Goal: Task Accomplishment & Management: Manage account settings

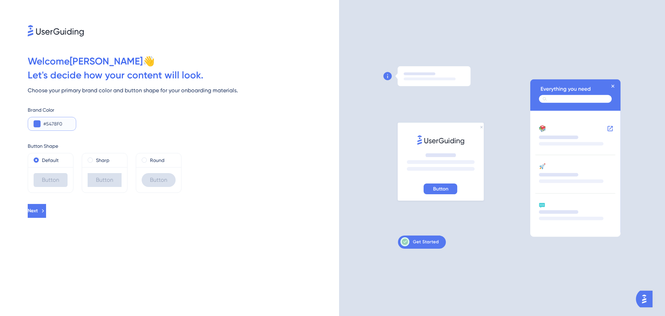
click at [53, 123] on input "#5478F0" at bounding box center [56, 124] width 27 height 8
drag, startPoint x: 67, startPoint y: 125, endPoint x: -24, endPoint y: 106, distance: 93.0
click at [0, 0] on html "Welcome [PERSON_NAME] 👋 Let ' s decide how your content will look. Choose your …" at bounding box center [332, 0] width 665 height 0
paste input "057DEB"
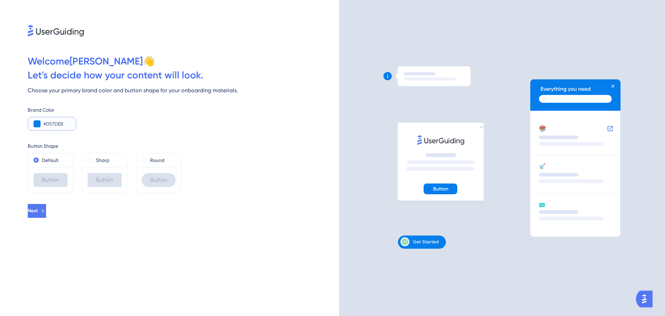
type input "#057DEB"
click at [164, 127] on div "Brand Color #057DEB" at bounding box center [184, 118] width 312 height 25
click at [46, 209] on icon at bounding box center [43, 211] width 6 height 6
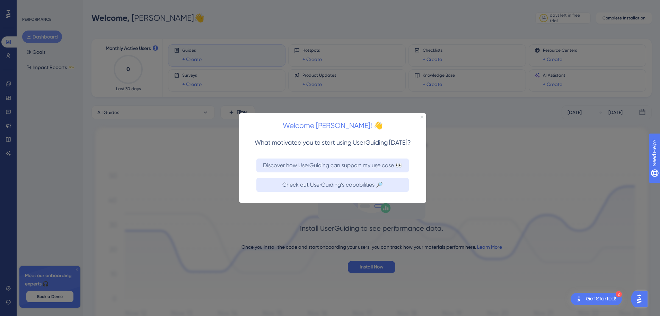
click at [422, 117] on icon "Close Preview" at bounding box center [422, 116] width 3 height 3
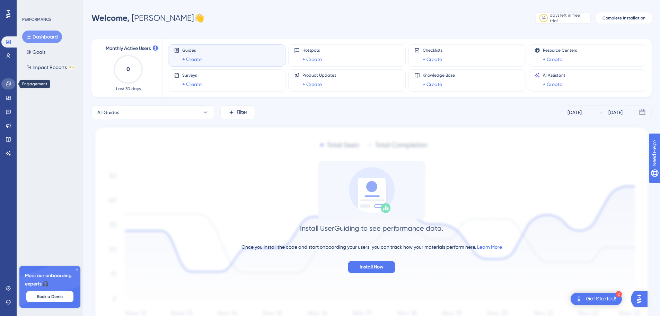
click at [13, 85] on link at bounding box center [8, 83] width 14 height 11
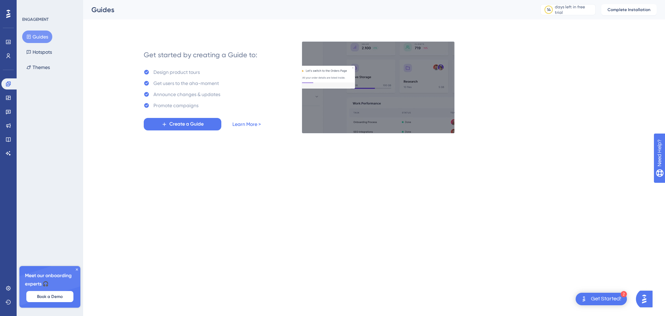
drag, startPoint x: 235, startPoint y: 110, endPoint x: 230, endPoint y: 129, distance: 19.7
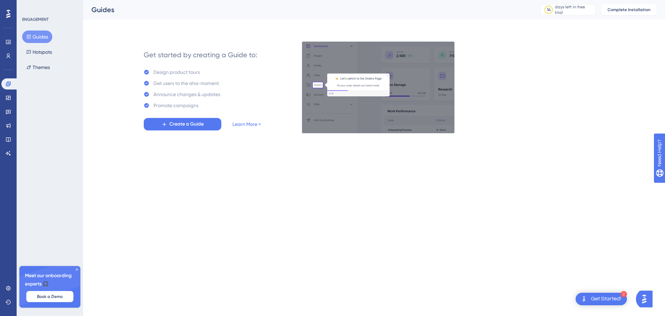
click at [236, 124] on div "✨ Save My Spot!✨" at bounding box center [333, 66] width 665 height 154
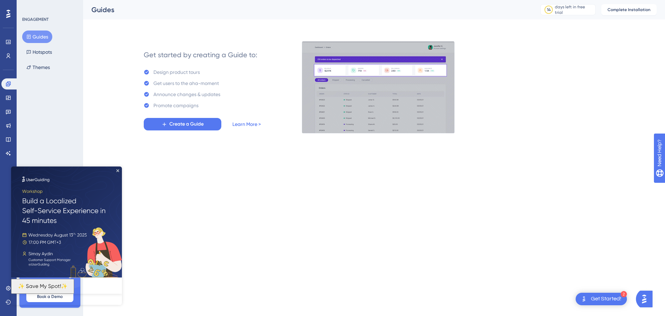
click at [238, 123] on link "Learn More >" at bounding box center [247, 124] width 28 height 8
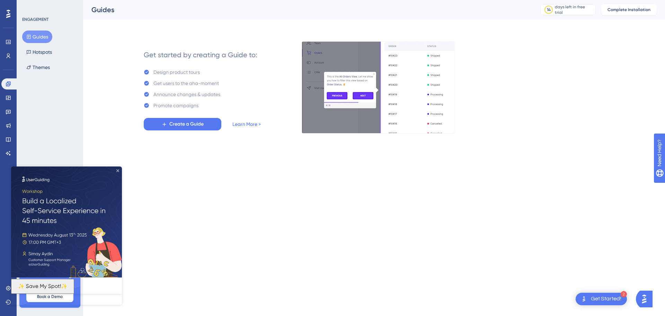
click at [117, 171] on icon "Close Preview" at bounding box center [117, 170] width 3 height 3
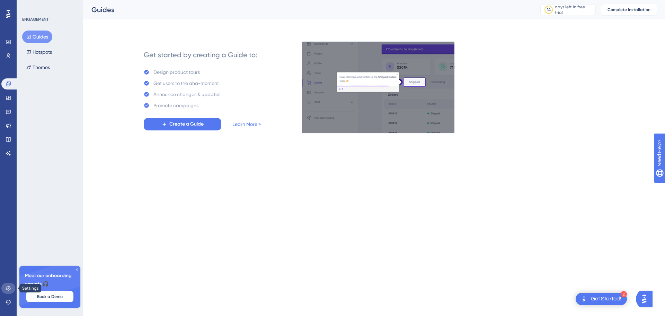
click at [7, 283] on link at bounding box center [8, 287] width 14 height 11
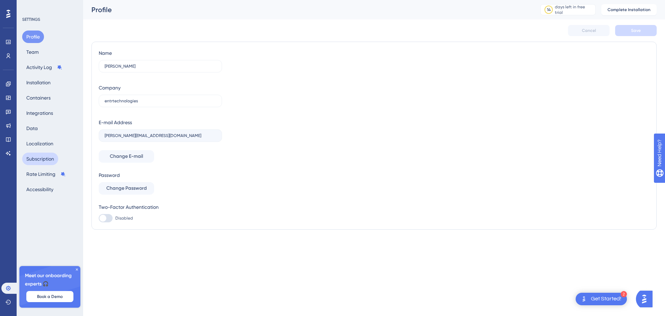
click at [44, 155] on button "Subscription" at bounding box center [40, 158] width 36 height 12
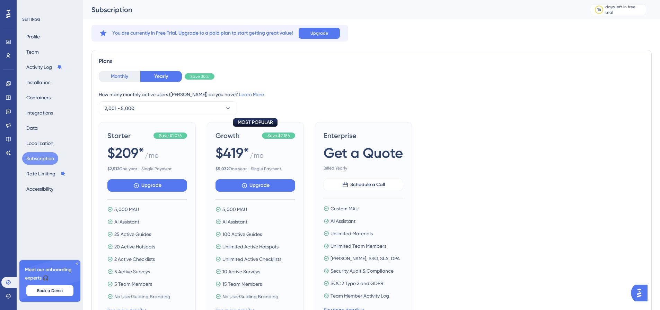
click at [116, 73] on button "Monthly" at bounding box center [120, 76] width 42 height 11
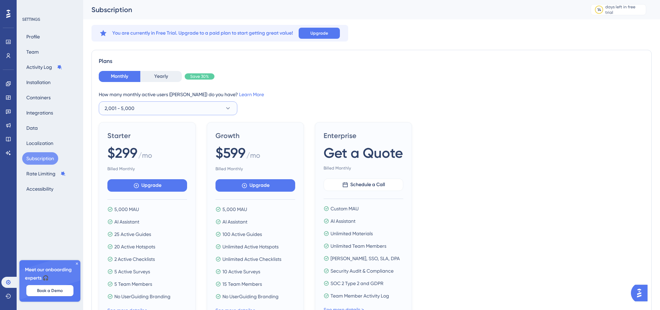
click at [234, 109] on button "2,001 - 5,000" at bounding box center [168, 109] width 139 height 14
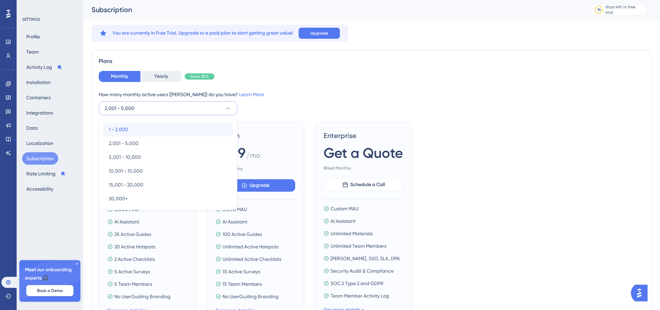
click at [202, 126] on div "1 - 2,000 1 - 2,000" at bounding box center [168, 130] width 119 height 14
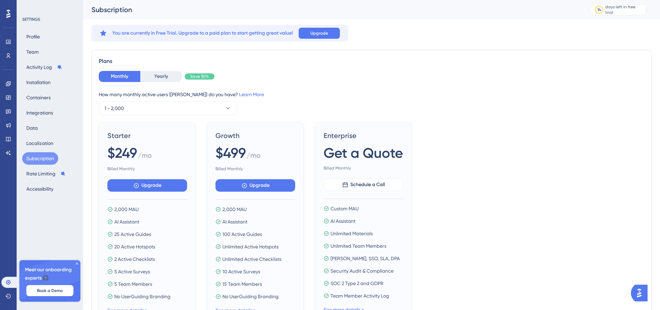
click at [290, 77] on div "Monthly Yearly Save 30%" at bounding box center [372, 76] width 546 height 11
